Goal: Task Accomplishment & Management: Manage account settings

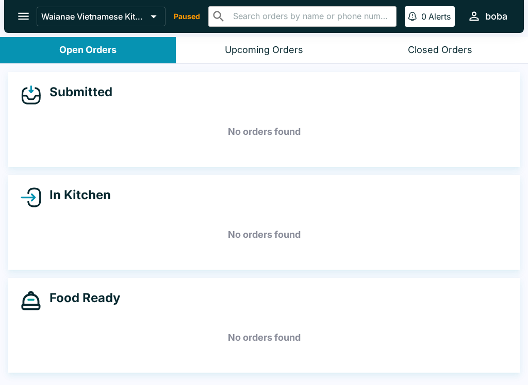
click at [18, 21] on icon "open drawer" at bounding box center [23, 16] width 14 height 14
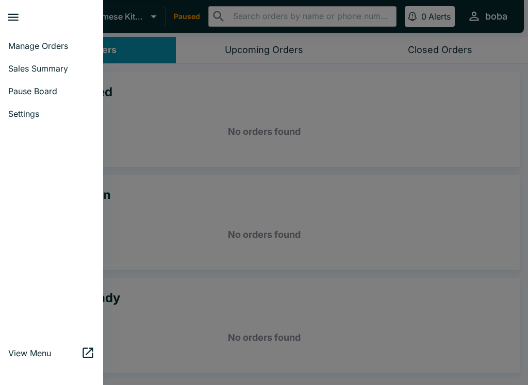
click at [20, 94] on span "Pause Board" at bounding box center [51, 91] width 87 height 10
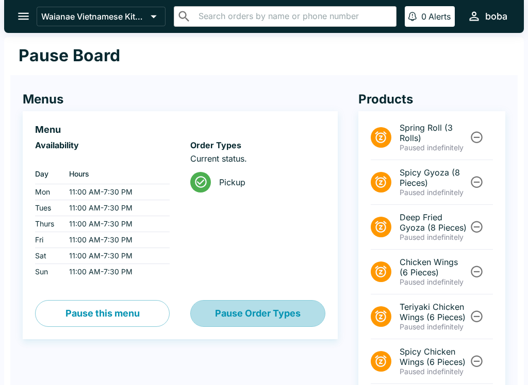
click at [231, 307] on button "Pause Order Types" at bounding box center [257, 313] width 134 height 27
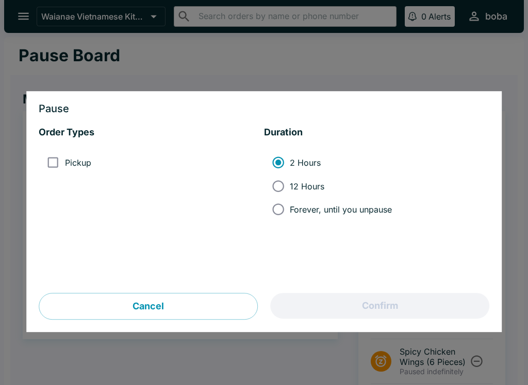
click at [69, 152] on label "Pickup" at bounding box center [65, 162] width 49 height 23
click at [64, 152] on input "Pickup" at bounding box center [52, 162] width 23 height 23
checkbox input "true"
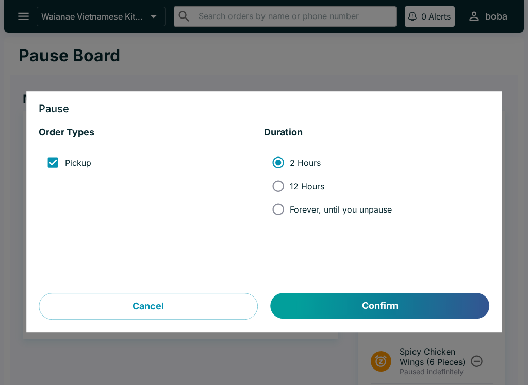
click at [285, 205] on input "Forever, until you unpause" at bounding box center [277, 209] width 23 height 23
radio input "true"
click at [309, 307] on button "Confirm" at bounding box center [379, 307] width 218 height 26
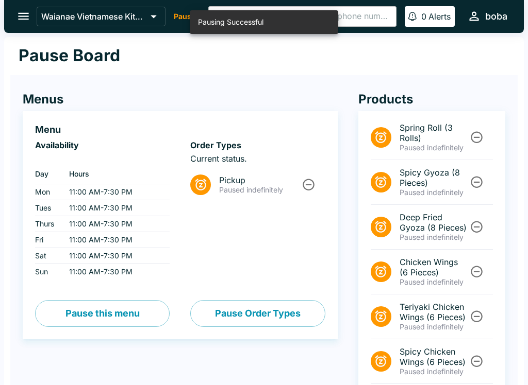
click at [30, 25] on button "open drawer" at bounding box center [23, 16] width 26 height 26
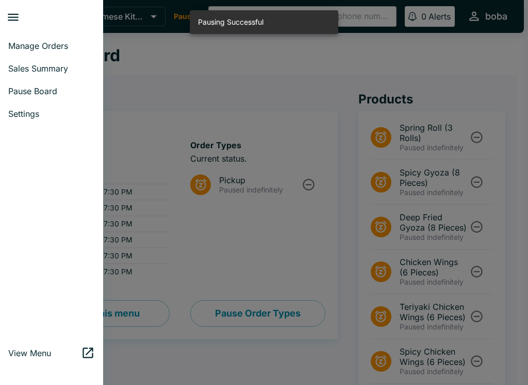
click at [23, 43] on span "Manage Orders" at bounding box center [51, 46] width 87 height 10
